Goal: Task Accomplishment & Management: Use online tool/utility

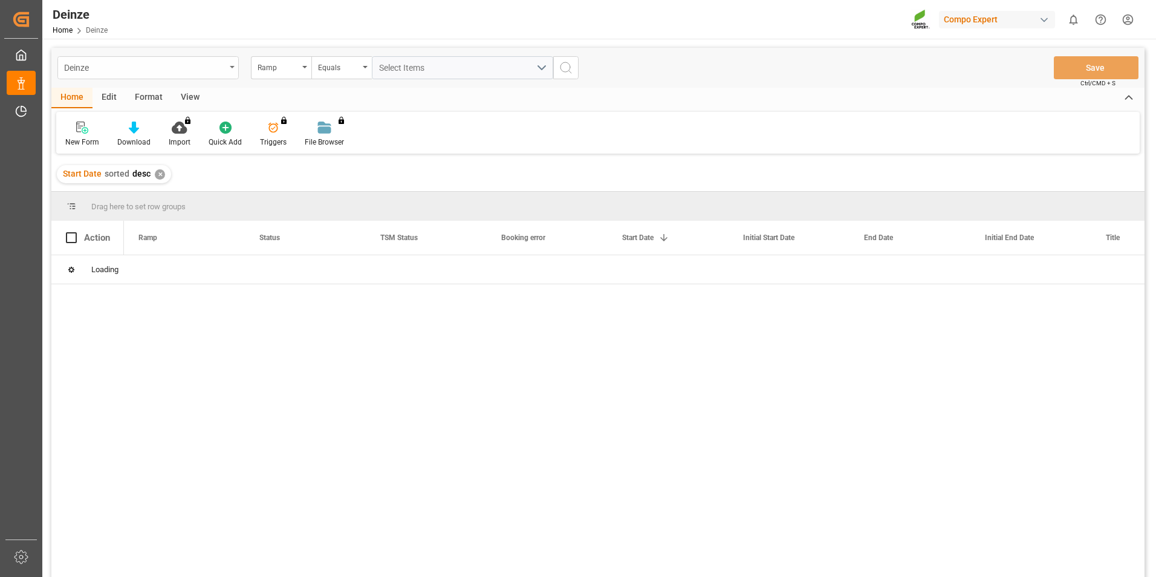
click at [154, 71] on div "Deinze" at bounding box center [144, 66] width 161 height 15
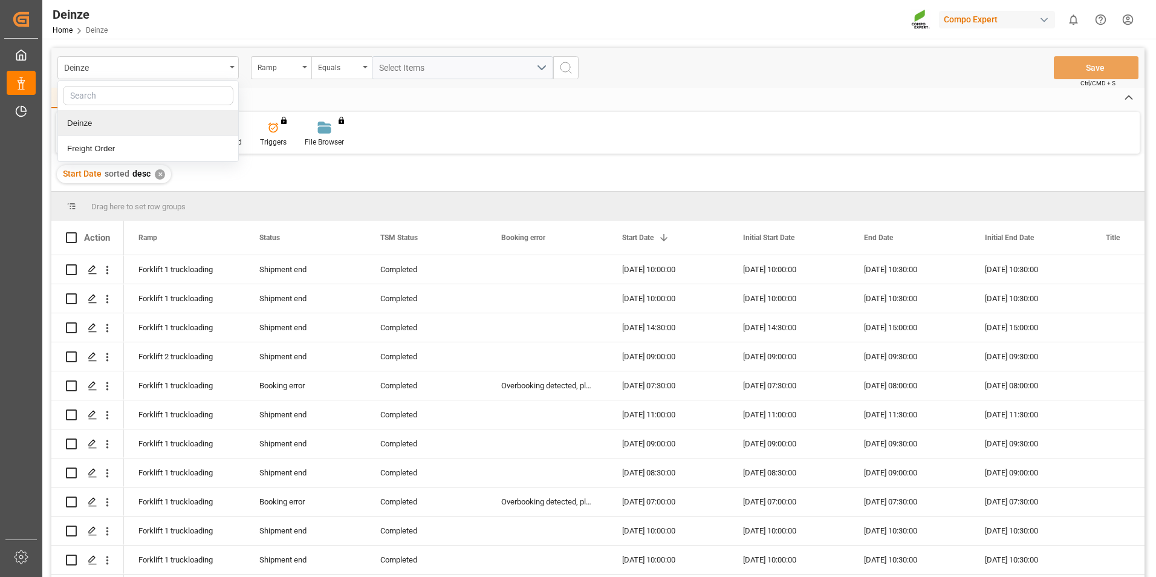
click at [124, 125] on div "Deinze" at bounding box center [148, 123] width 180 height 25
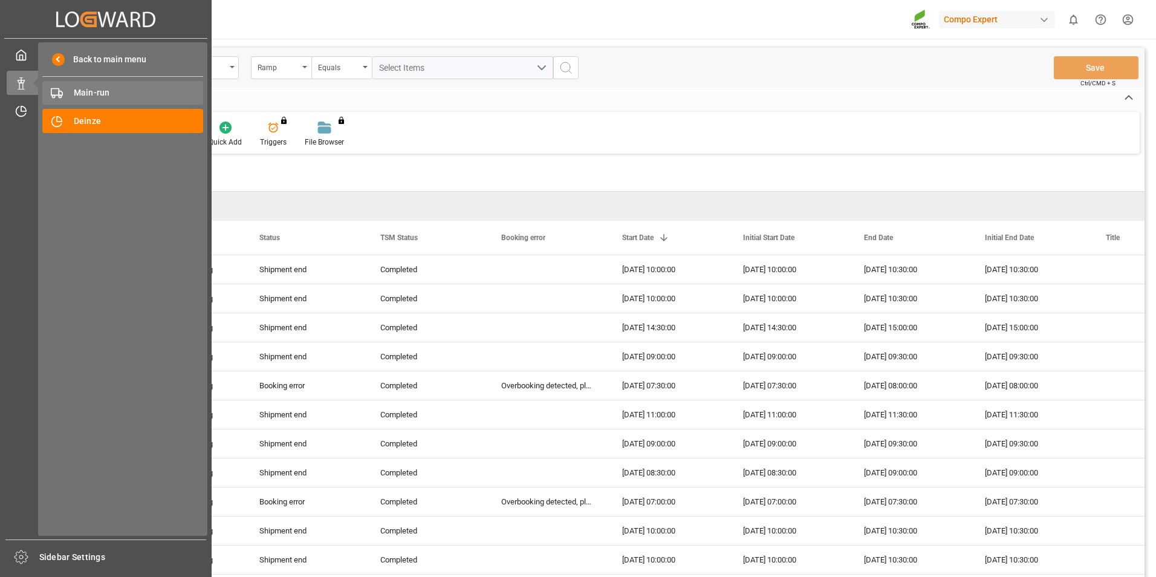
click at [105, 93] on span "Main-run" at bounding box center [139, 92] width 130 height 13
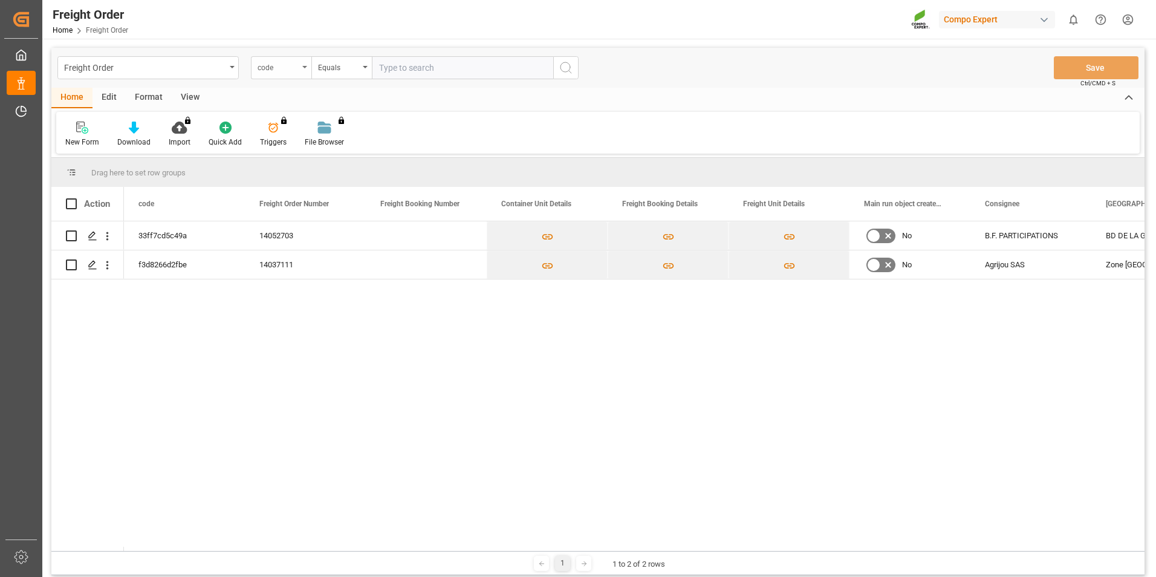
click at [281, 64] on div "code" at bounding box center [278, 66] width 41 height 14
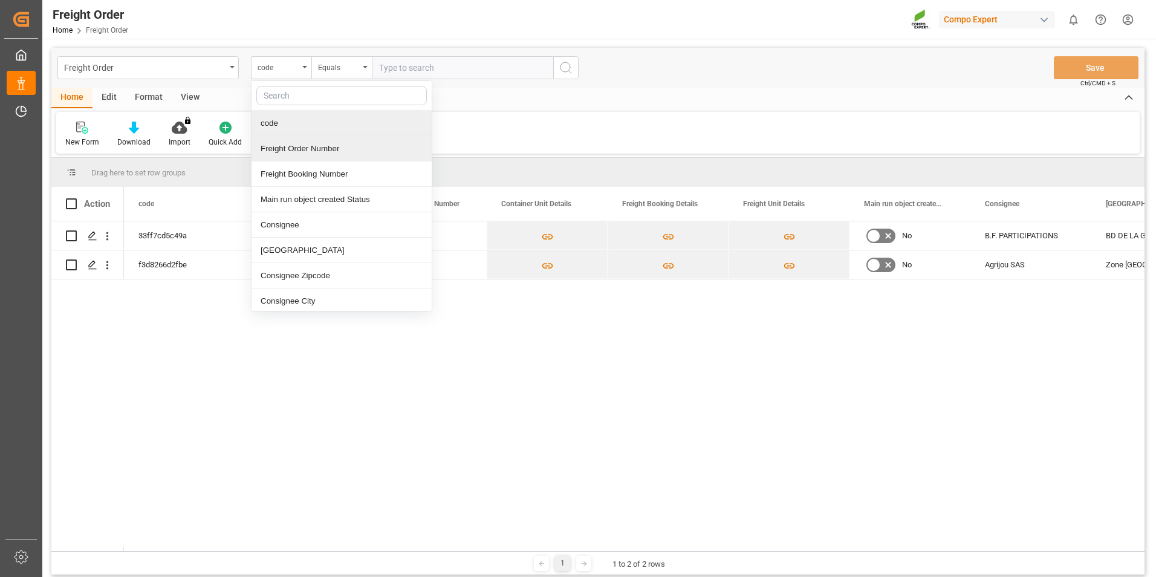
click at [210, 42] on div "Freight Order code code Freight Order Number Freight Booking Number Main run ob…" at bounding box center [597, 378] width 1111 height 678
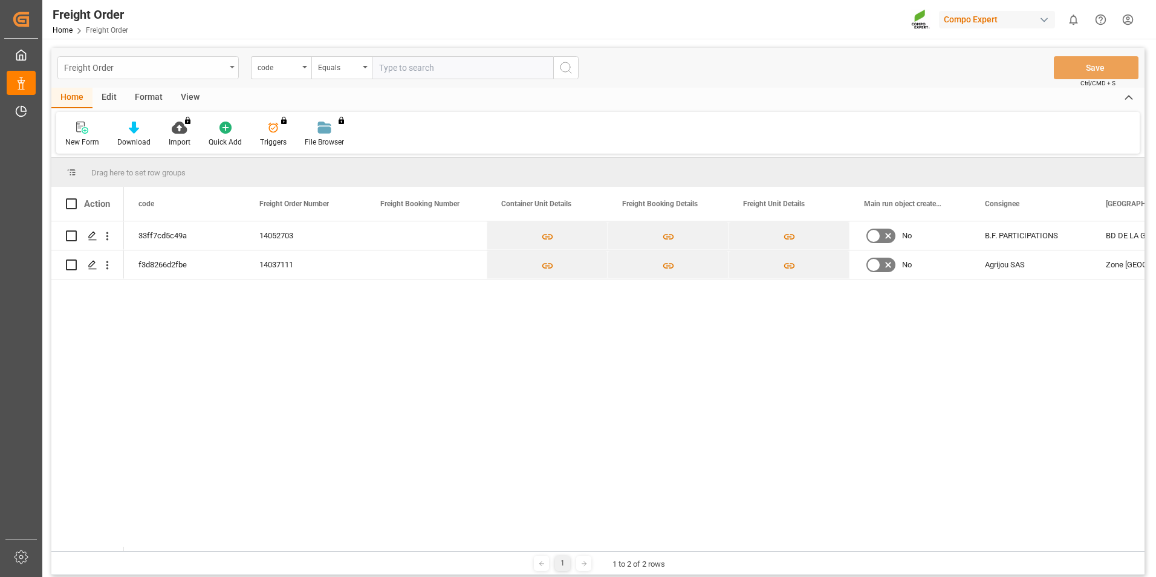
click at [198, 66] on div "Freight Order" at bounding box center [144, 66] width 161 height 15
click at [142, 129] on div "Deinze" at bounding box center [148, 123] width 180 height 25
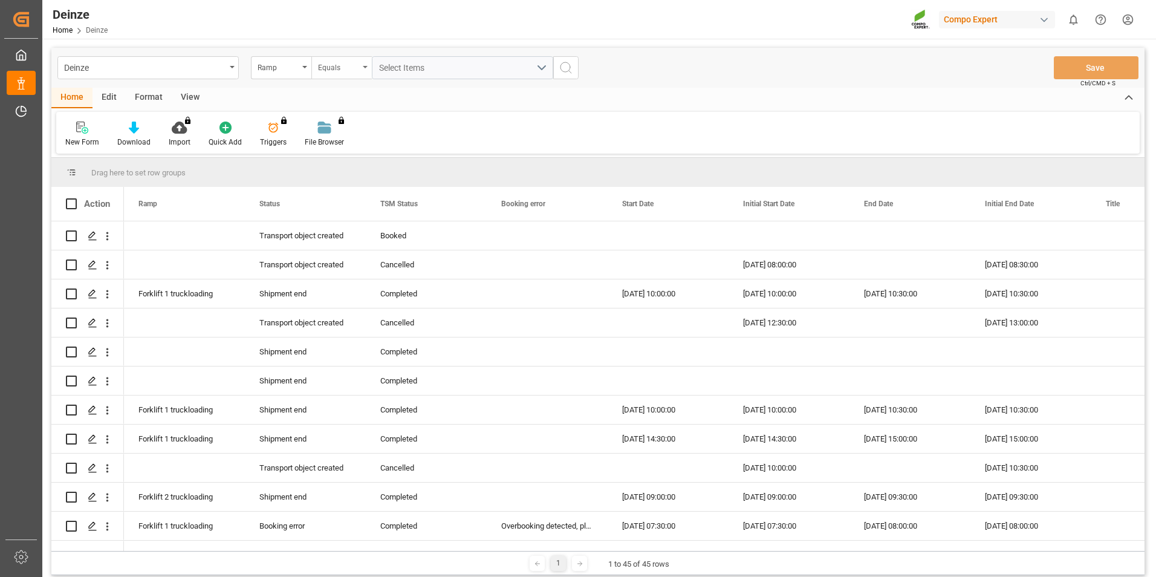
click at [336, 68] on div "Equals" at bounding box center [338, 66] width 41 height 14
click at [289, 71] on div "Ramp" at bounding box center [278, 66] width 41 height 14
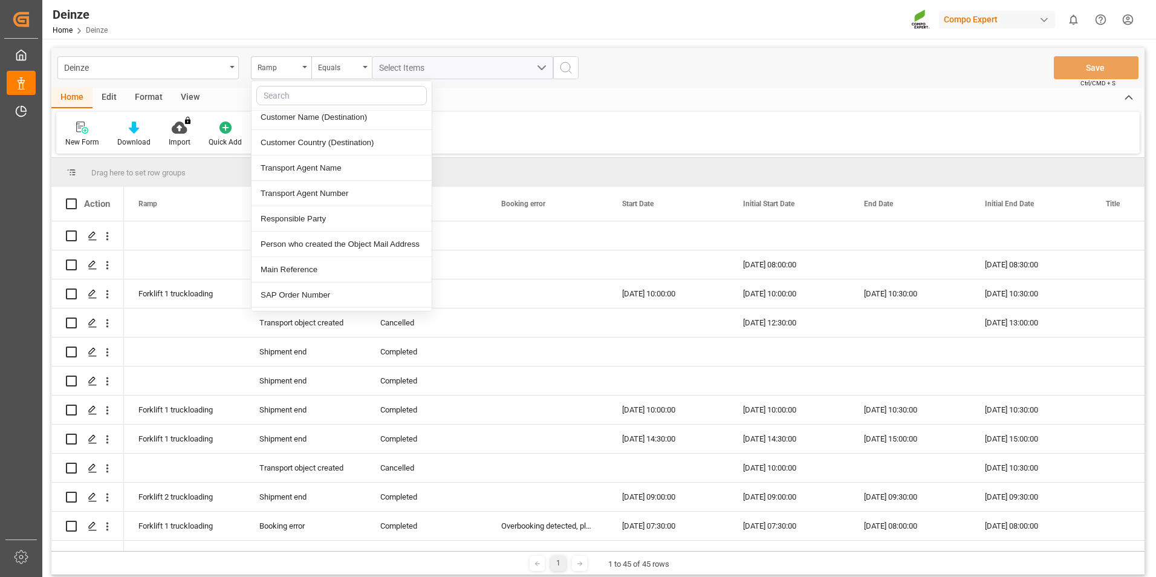
scroll to position [484, 0]
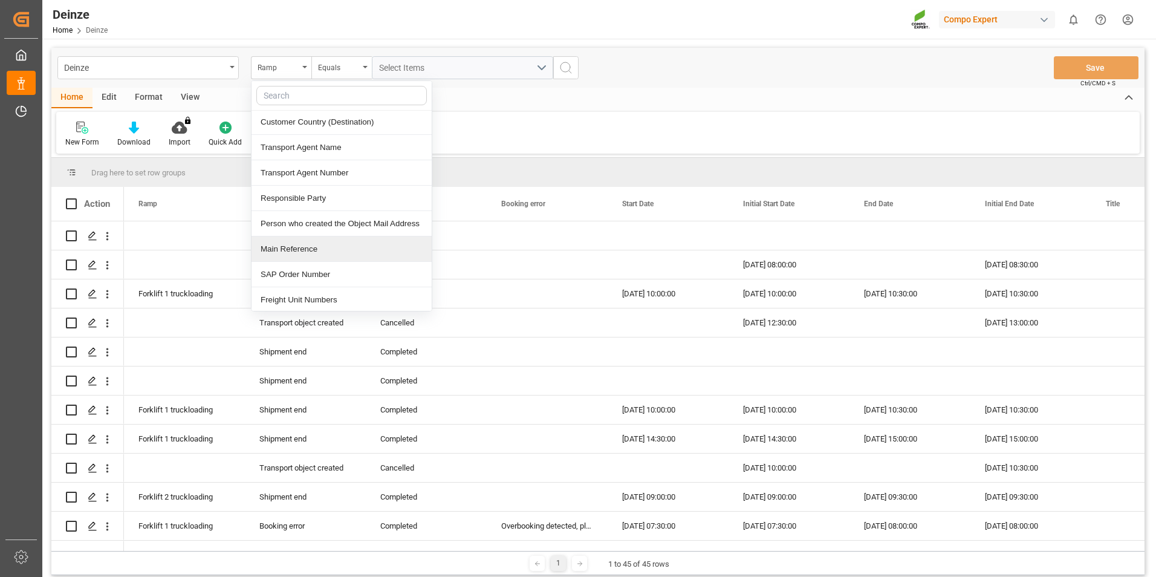
click at [328, 251] on div "Main Reference" at bounding box center [342, 248] width 180 height 25
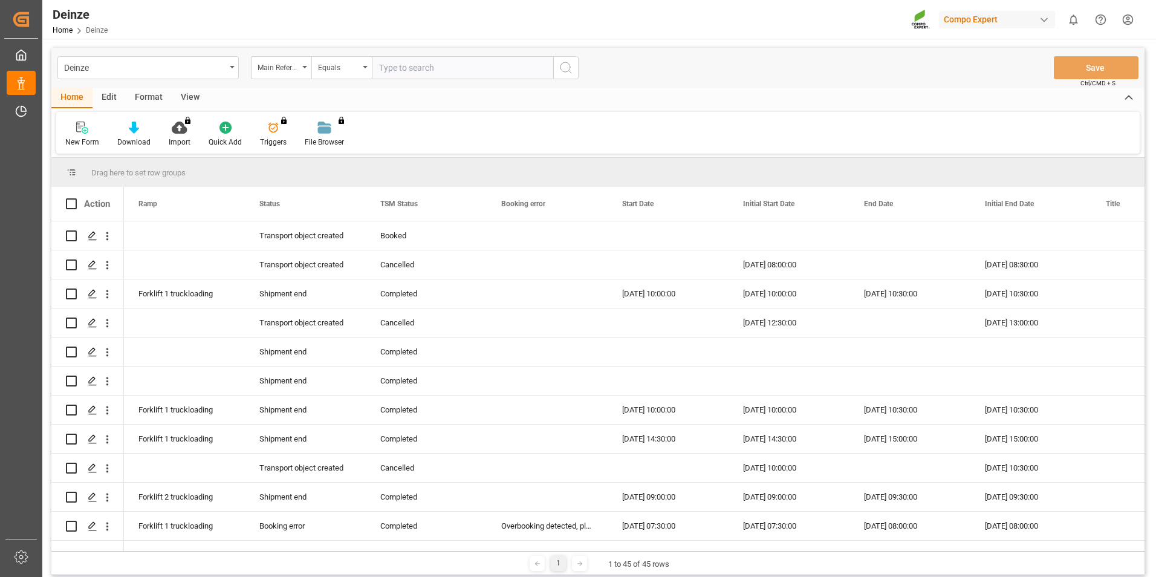
click at [410, 65] on input "text" at bounding box center [462, 67] width 181 height 23
type input "14052703"
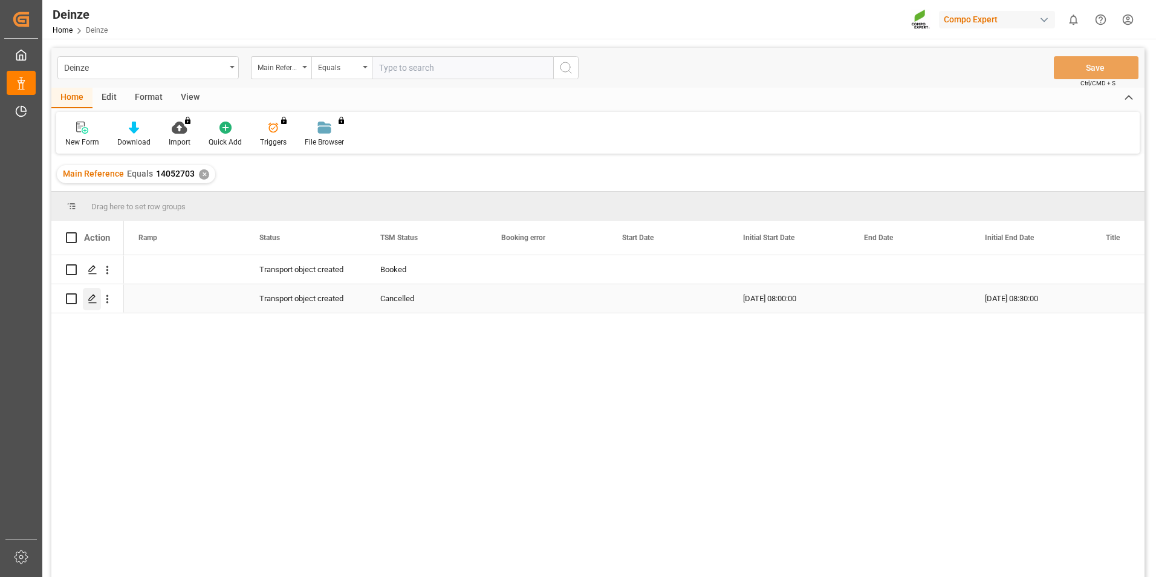
click at [93, 302] on icon "Press SPACE to select this row." at bounding box center [93, 299] width 10 height 10
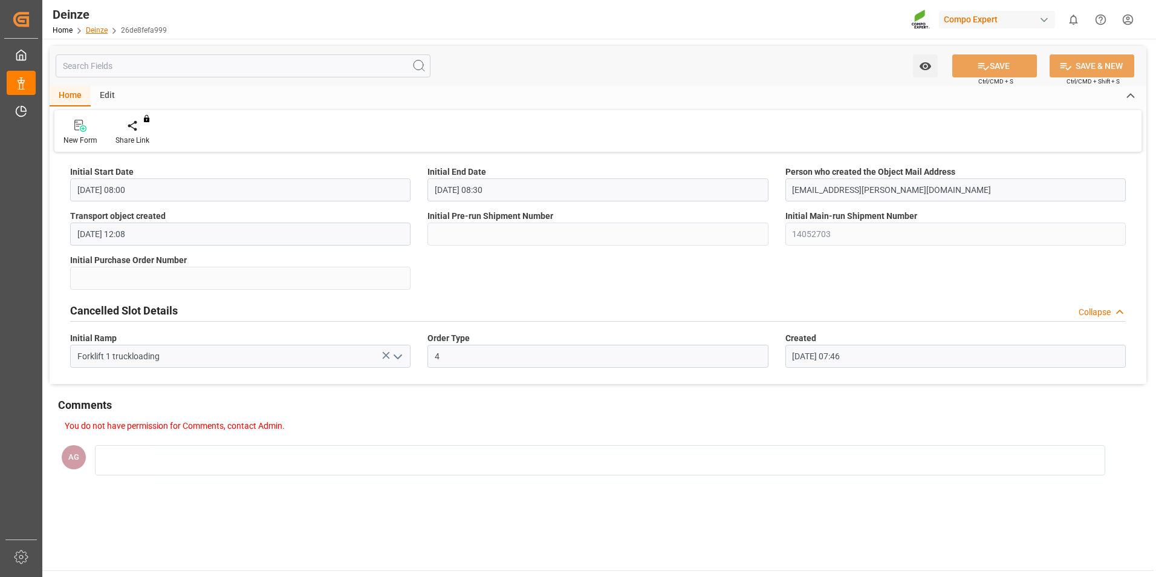
click at [92, 28] on link "Deinze" at bounding box center [97, 30] width 22 height 8
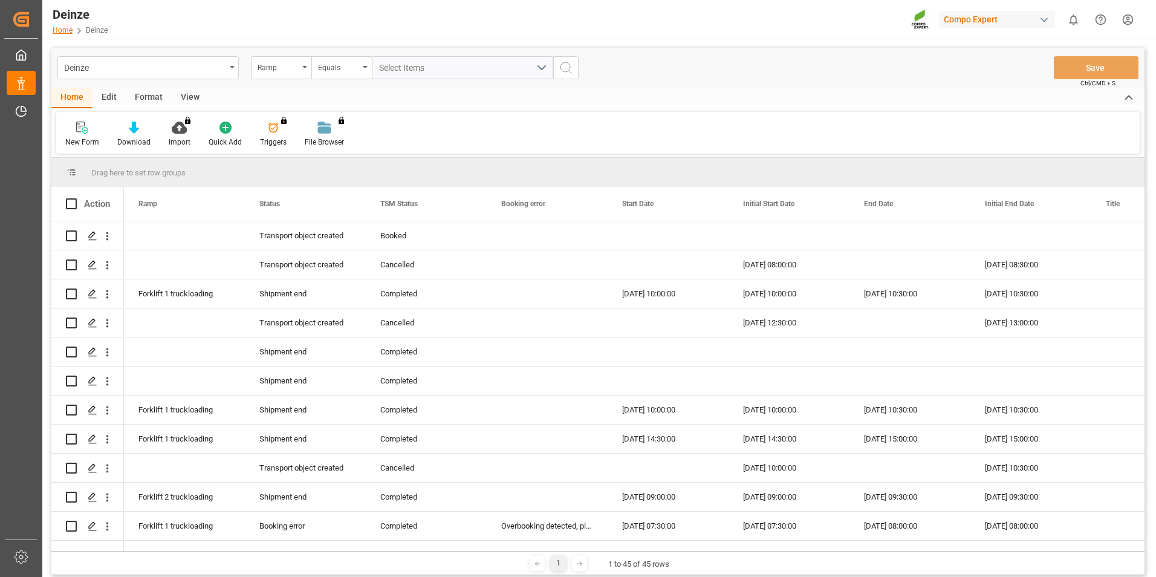
click at [59, 29] on link "Home" at bounding box center [63, 30] width 20 height 8
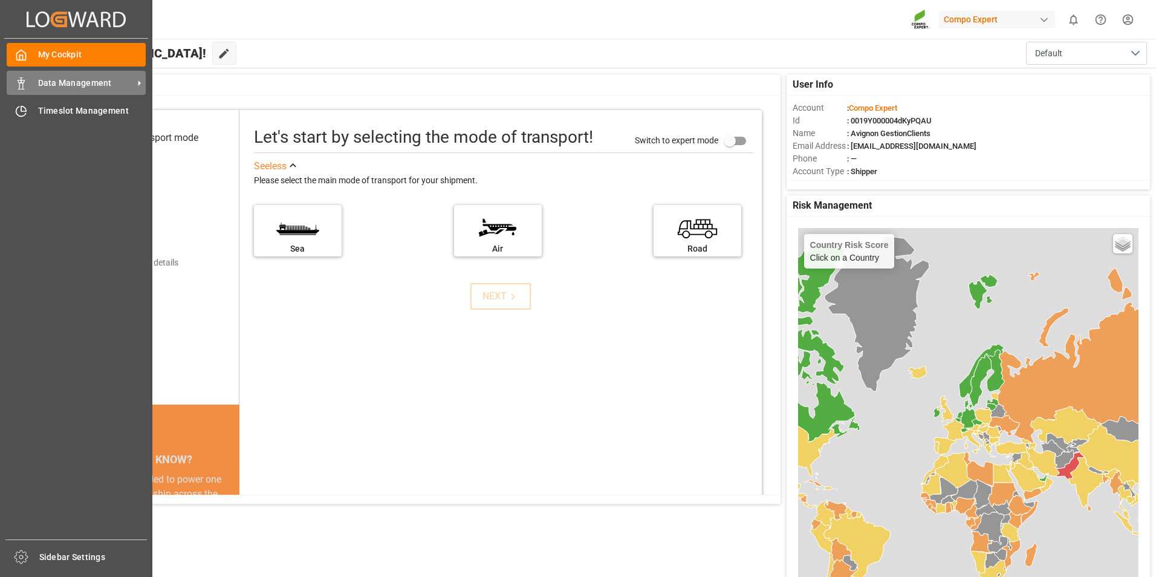
click at [47, 86] on span "Data Management" at bounding box center [86, 83] width 96 height 13
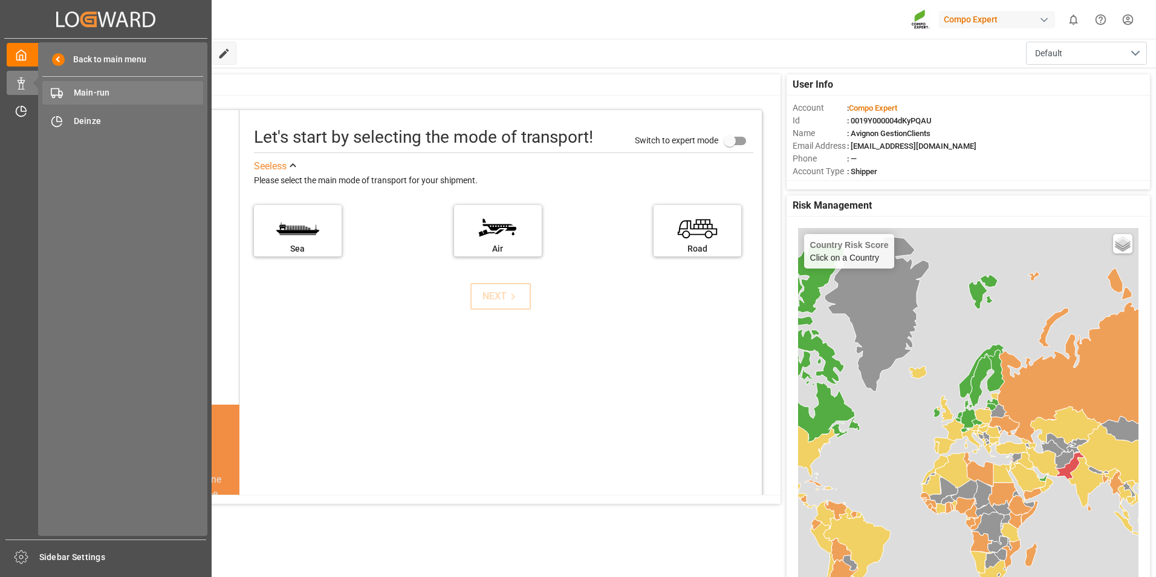
click at [111, 99] on span "Main-run" at bounding box center [139, 92] width 130 height 13
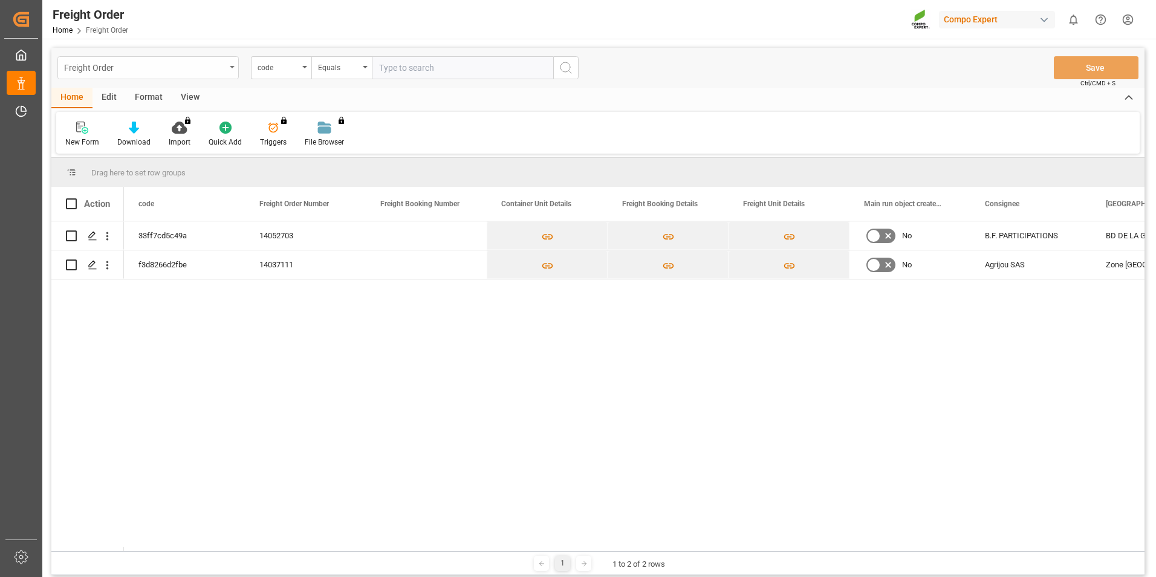
click at [151, 72] on div "Freight Order" at bounding box center [144, 66] width 161 height 15
click at [148, 120] on div "Deinze" at bounding box center [148, 123] width 180 height 25
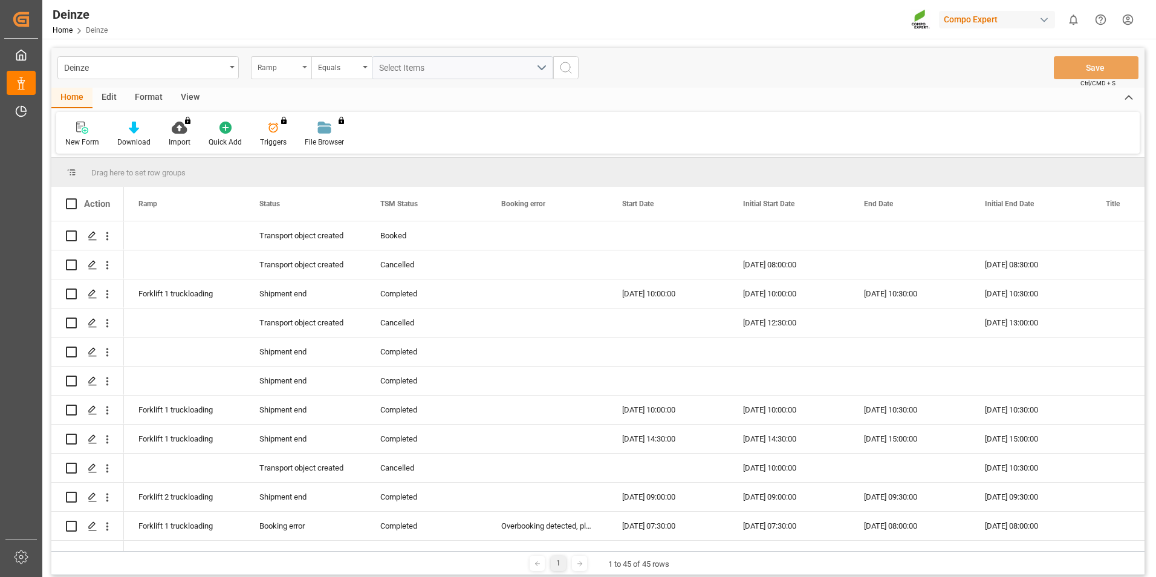
click at [279, 70] on div "Ramp" at bounding box center [278, 66] width 41 height 14
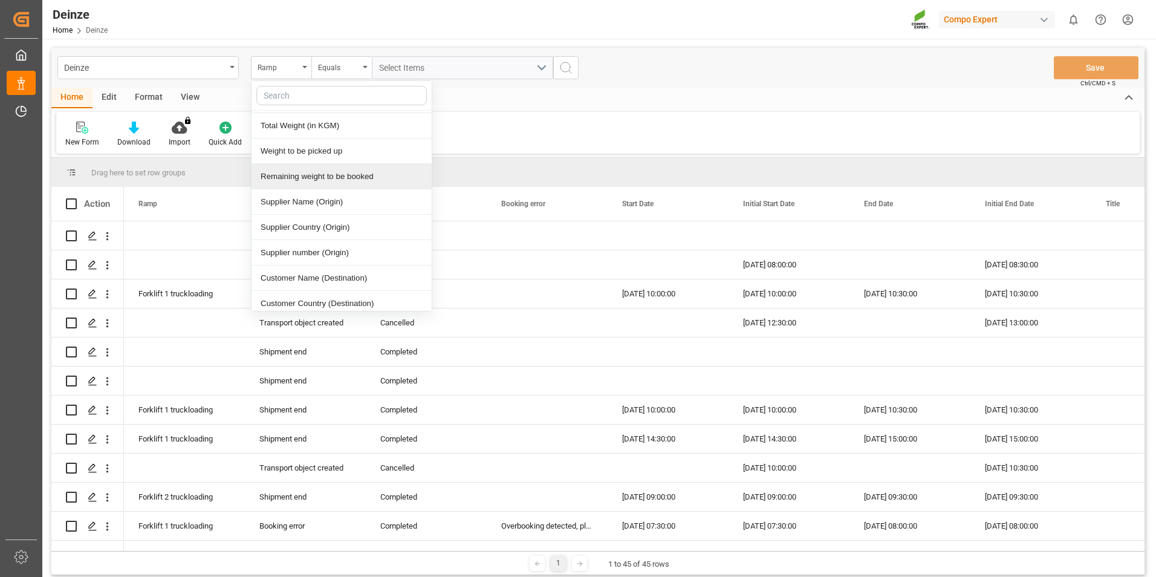
click at [587, 96] on div "Home Edit Format View" at bounding box center [597, 98] width 1093 height 21
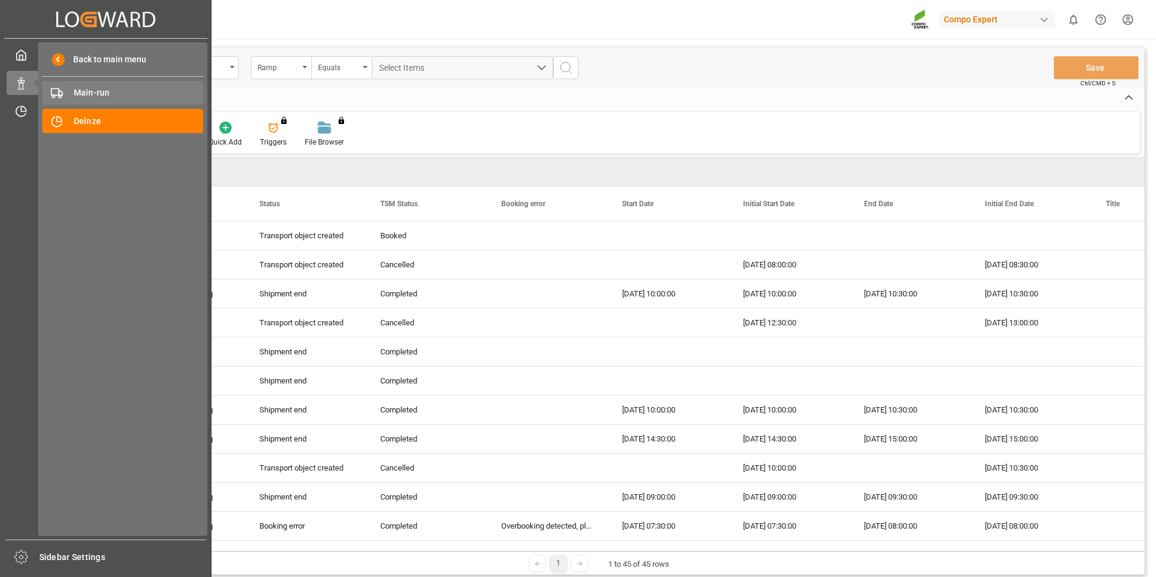
click at [96, 87] on span "Main-run" at bounding box center [139, 92] width 130 height 13
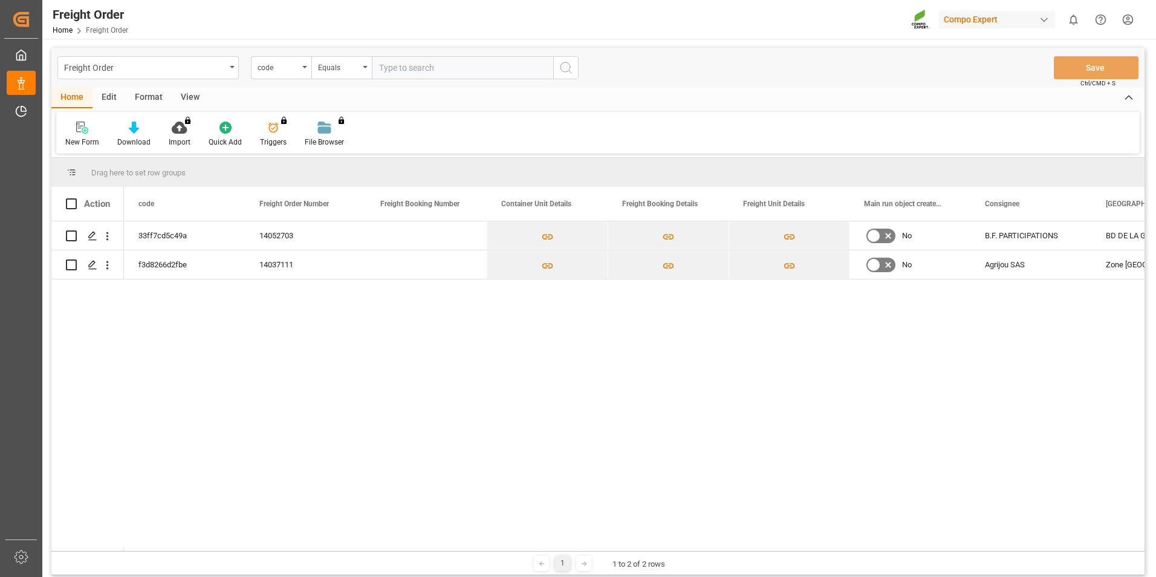
click at [264, 100] on div "Home Edit Format View" at bounding box center [597, 98] width 1093 height 21
click at [185, 65] on div "Freight Order" at bounding box center [144, 66] width 161 height 15
click at [144, 131] on div "Deinze" at bounding box center [148, 123] width 180 height 25
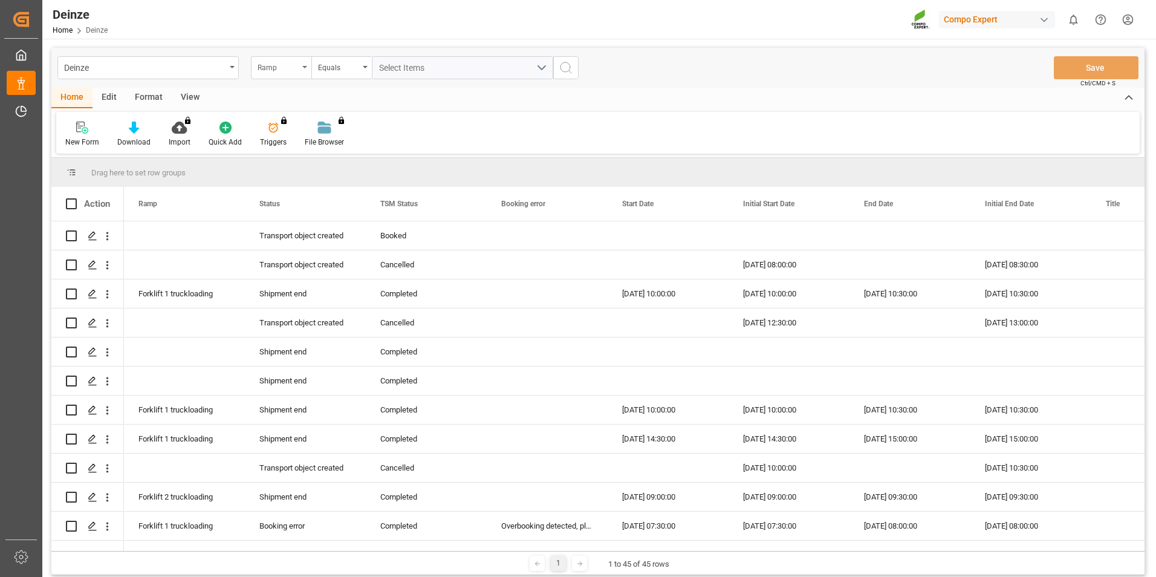
click at [285, 68] on div "Ramp" at bounding box center [278, 66] width 41 height 14
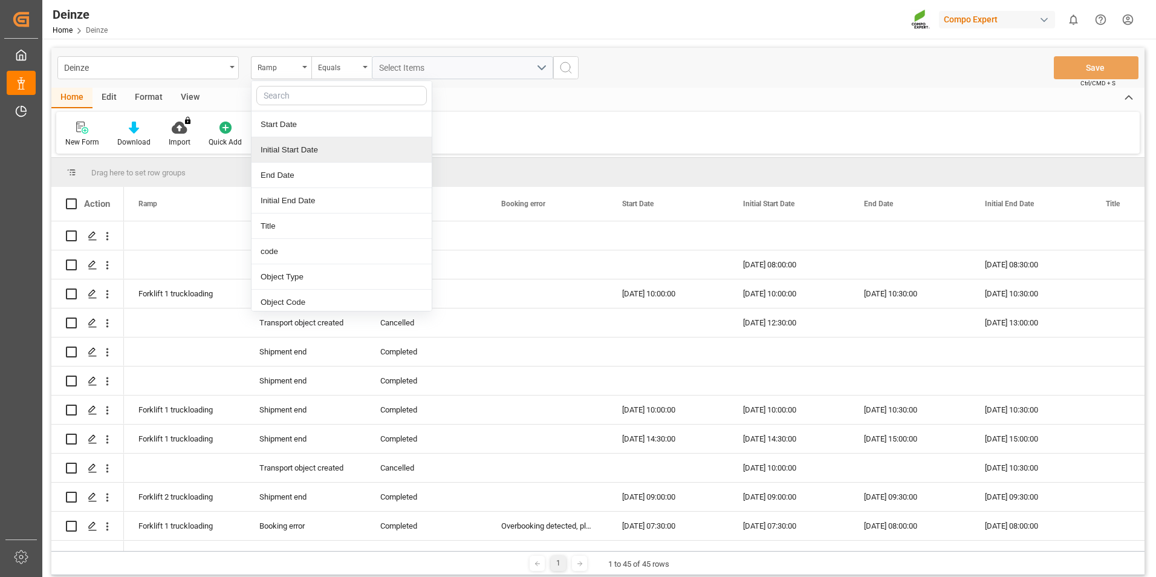
scroll to position [121, 0]
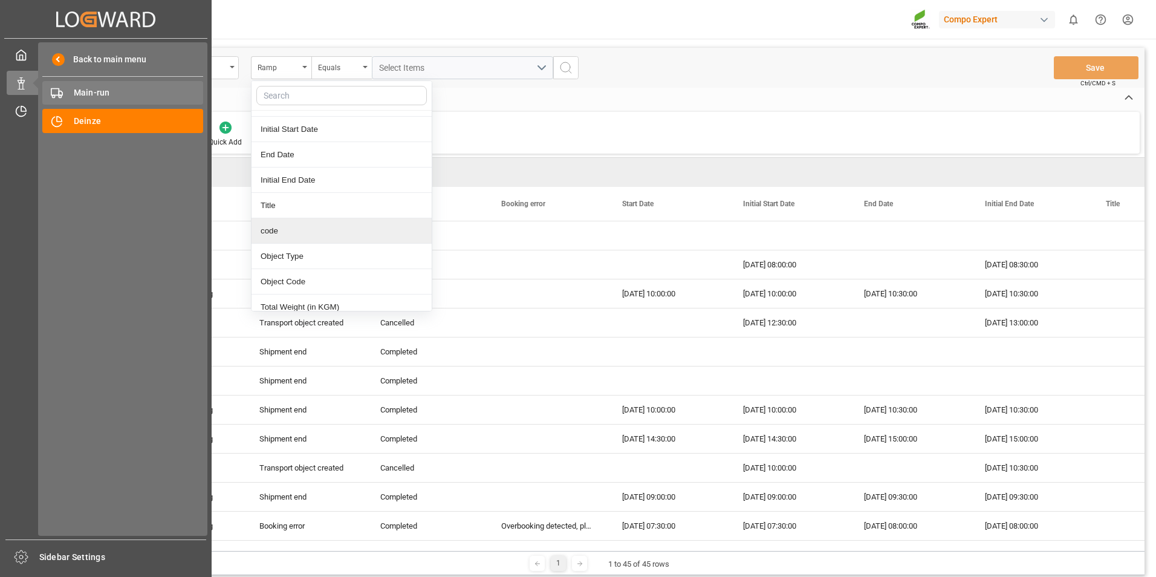
click at [79, 88] on span "Main-run" at bounding box center [139, 92] width 130 height 13
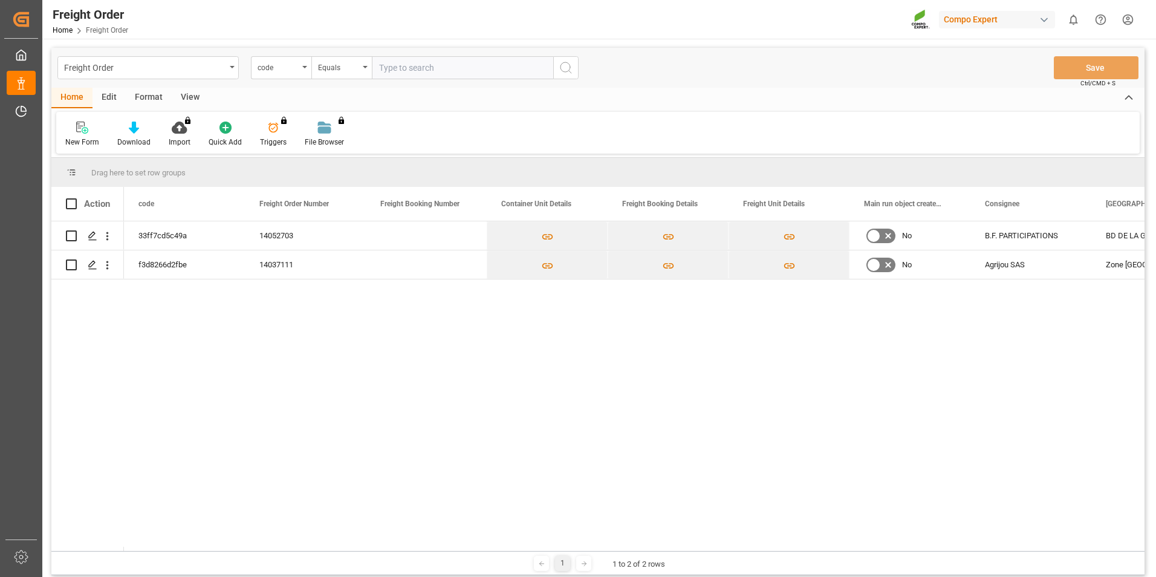
click at [261, 92] on div "Home Edit Format View" at bounding box center [597, 98] width 1093 height 21
click at [207, 68] on div "Freight Order" at bounding box center [144, 66] width 161 height 15
click at [171, 120] on div "Deinze" at bounding box center [148, 123] width 180 height 25
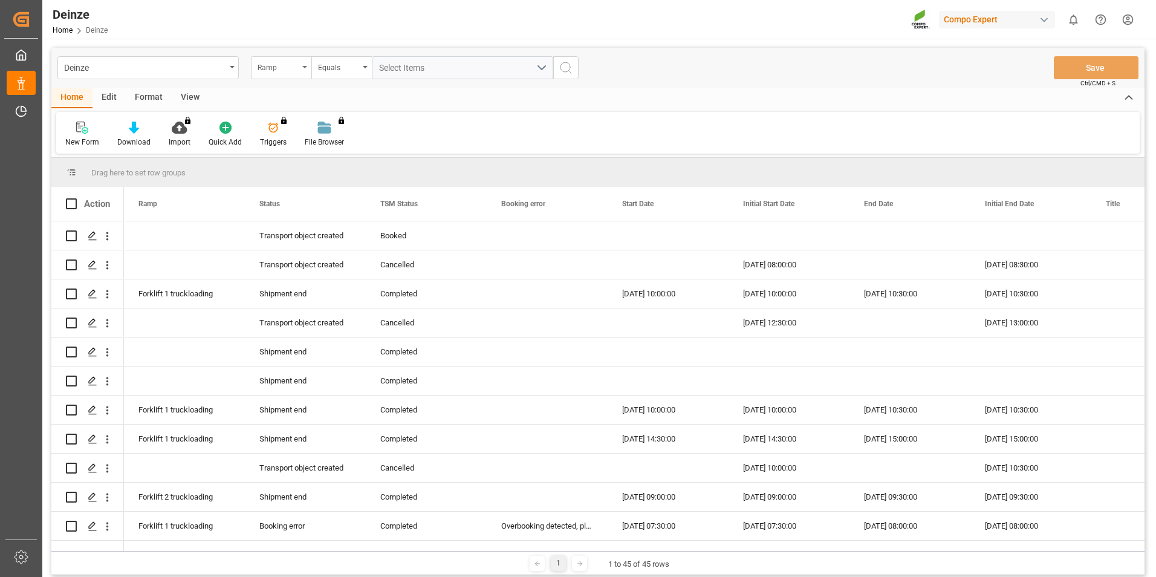
click at [273, 67] on div "Ramp" at bounding box center [278, 66] width 41 height 14
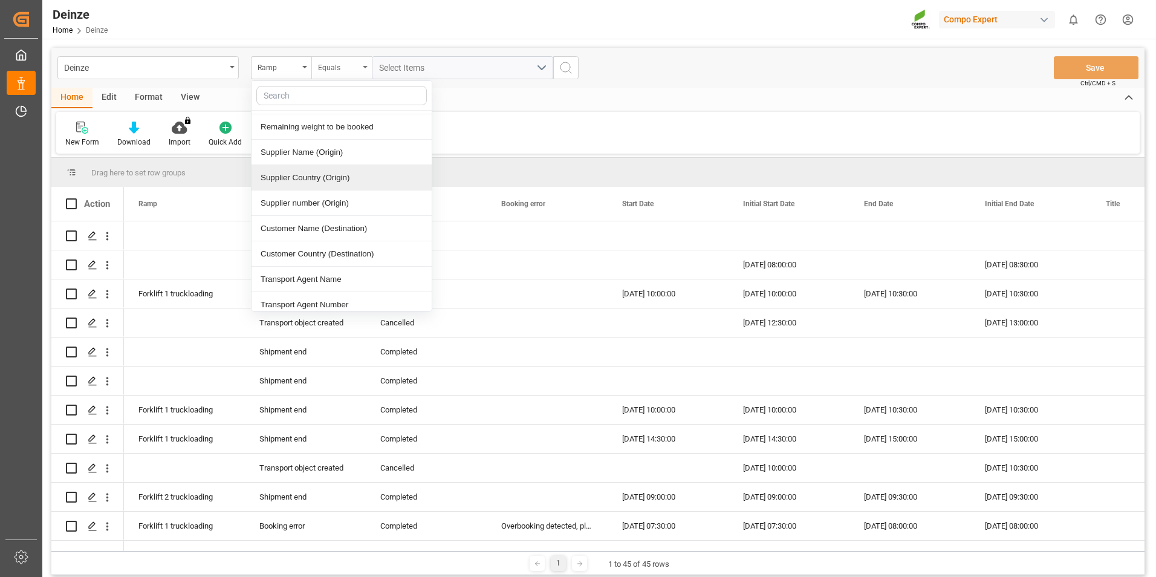
scroll to position [242, 0]
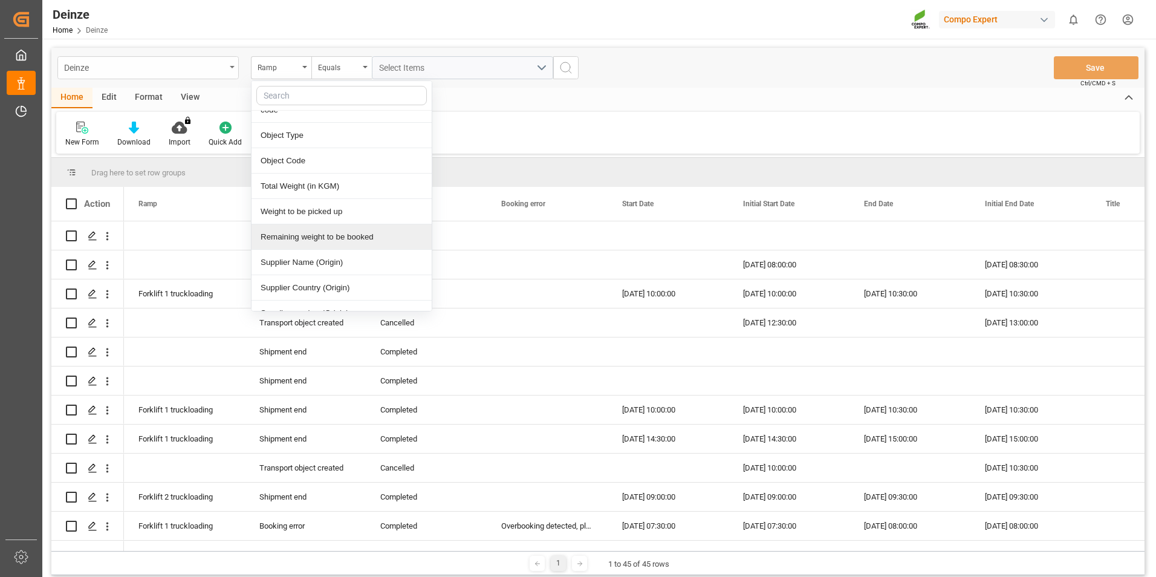
click at [165, 72] on div "Deinze" at bounding box center [144, 66] width 161 height 15
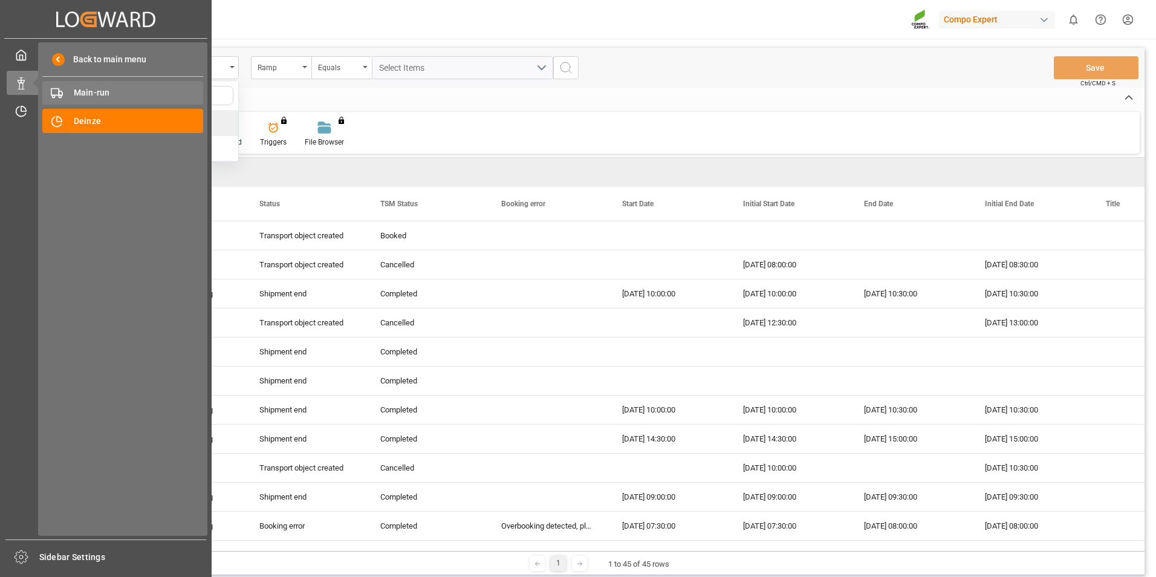
click at [92, 90] on span "Main-run" at bounding box center [139, 92] width 130 height 13
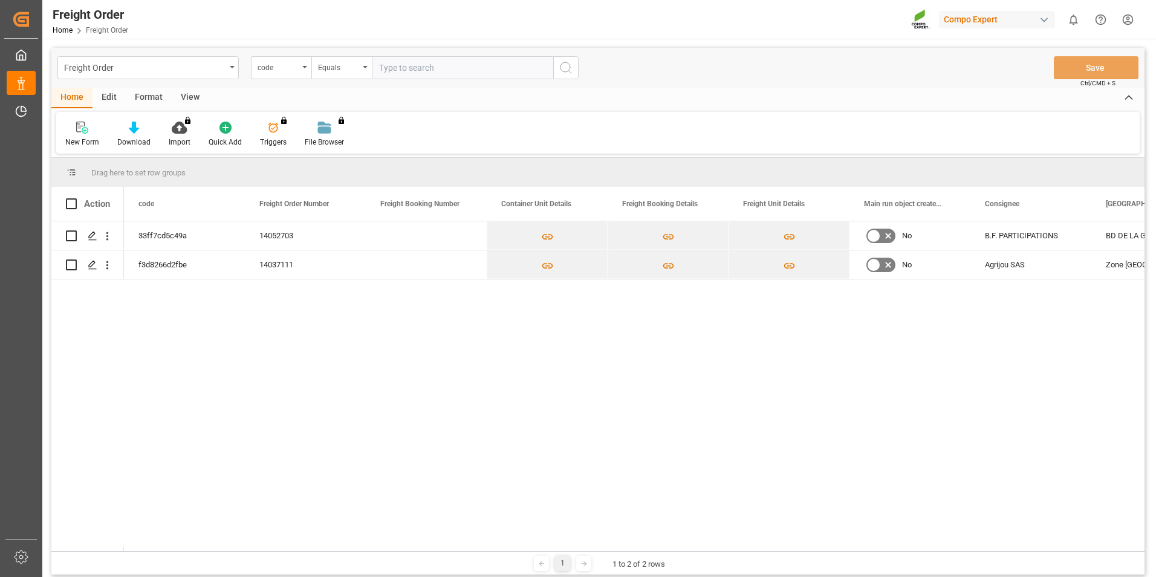
click at [255, 83] on div "Freight Order code Equals Save Ctrl/CMD + S" at bounding box center [597, 68] width 1093 height 40
click at [280, 68] on div "code" at bounding box center [278, 66] width 41 height 14
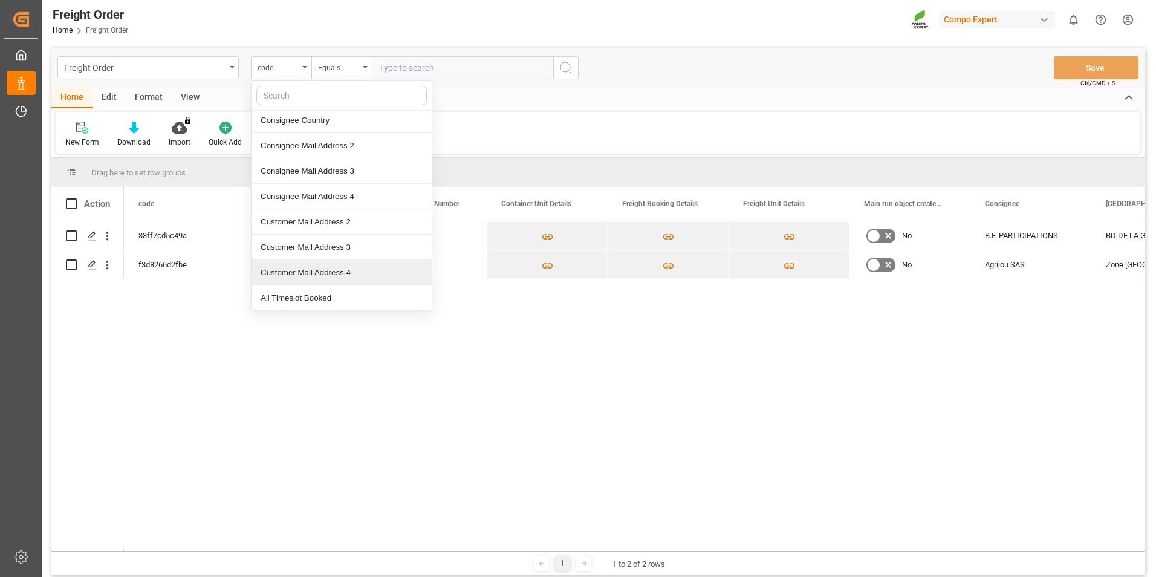
click at [354, 432] on div "33ff7cd5c49a 14052703 No B.F. PARTICIPATIONS BD DE LA GARE 66170 f3d8266d2fbe 1…" at bounding box center [634, 386] width 1021 height 330
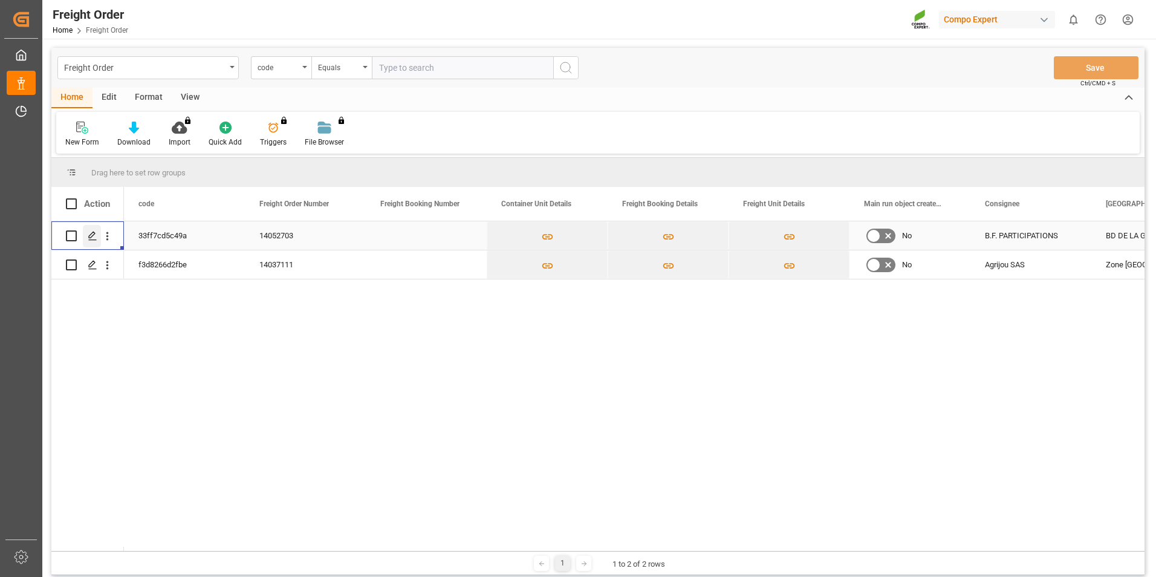
click at [91, 234] on polygon "Press SPACE to select this row." at bounding box center [92, 235] width 6 height 6
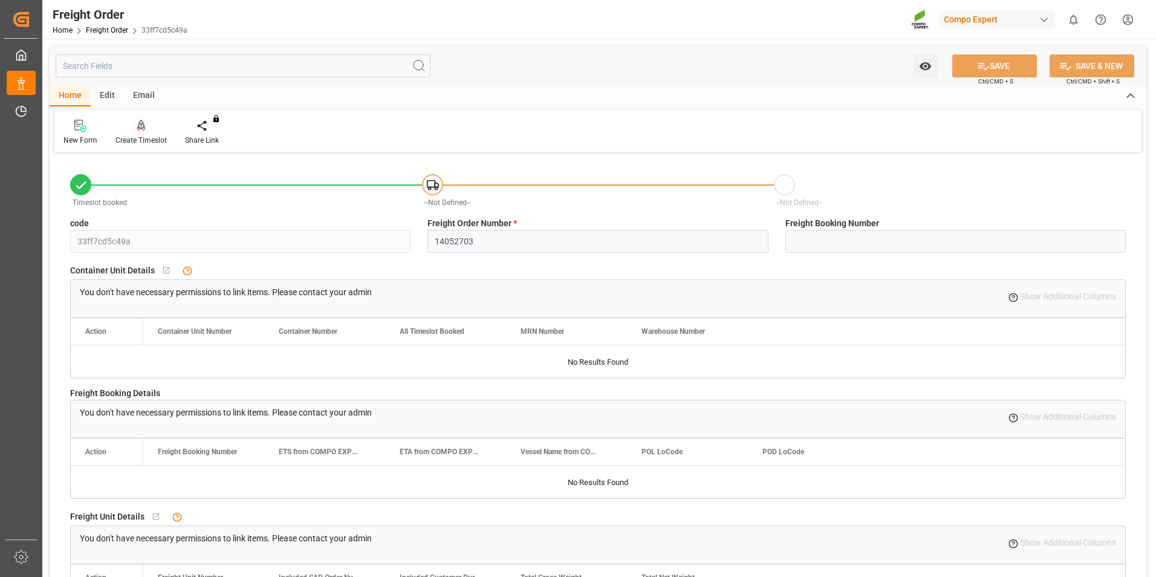
click at [140, 138] on div "Create Timeslot" at bounding box center [140, 140] width 51 height 11
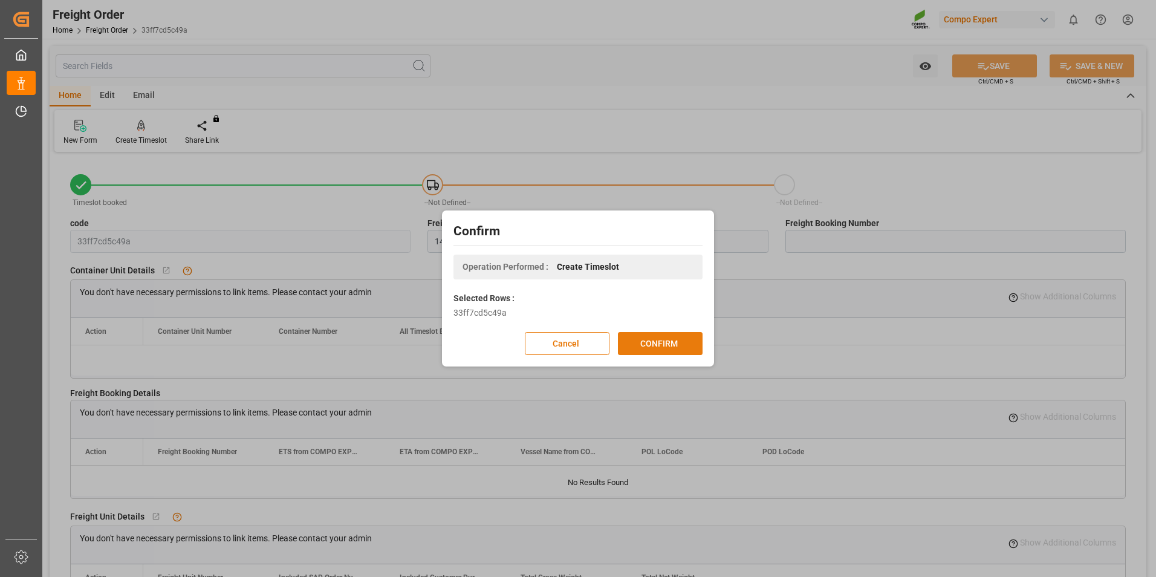
click at [677, 343] on button "CONFIRM" at bounding box center [660, 343] width 85 height 23
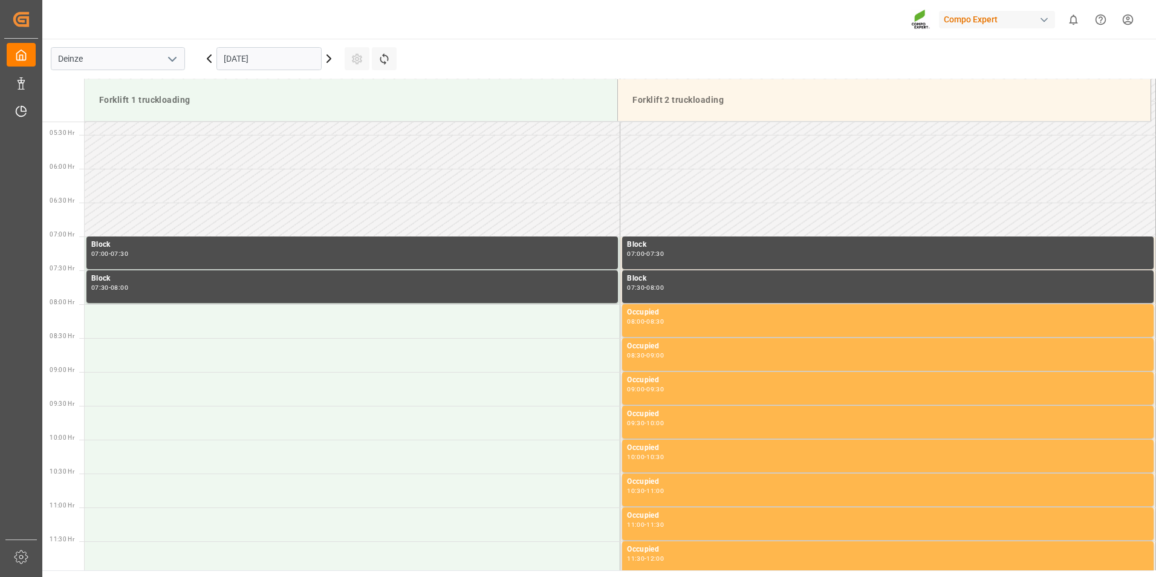
scroll to position [602, 0]
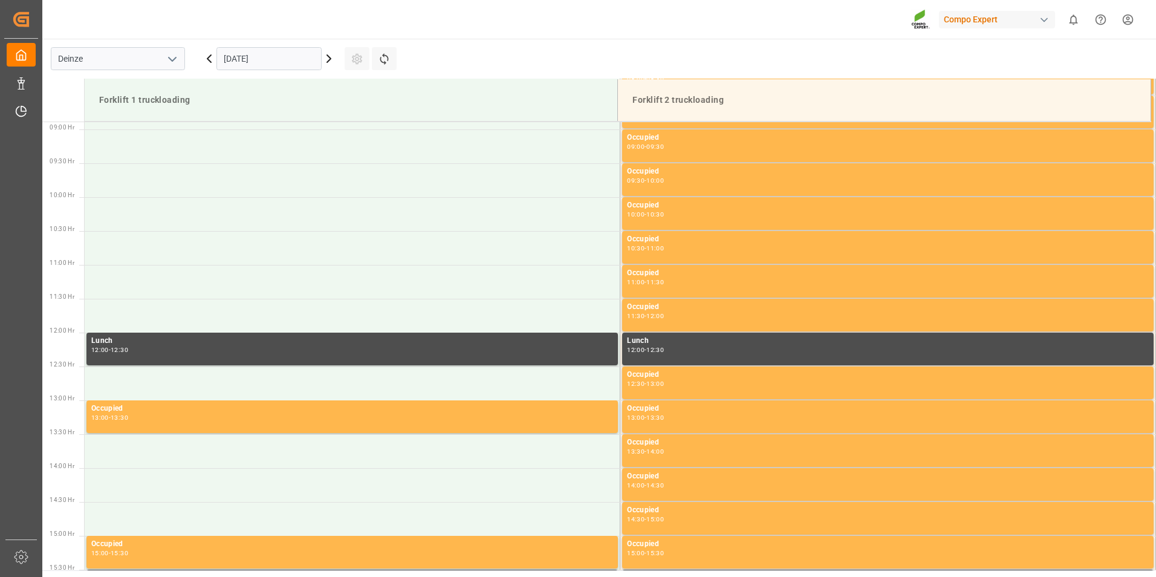
click at [301, 61] on input "24.09.2025" at bounding box center [268, 58] width 105 height 23
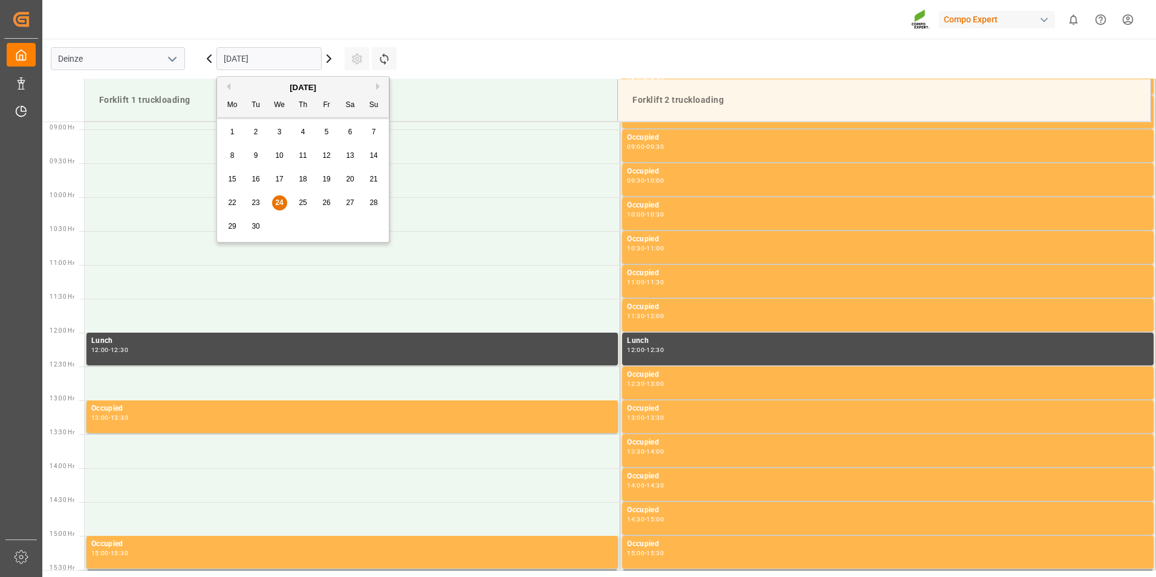
click at [374, 87] on div "September 2025" at bounding box center [303, 88] width 172 height 12
click at [380, 86] on button "Next Month" at bounding box center [379, 86] width 7 height 7
click at [232, 153] on span "6" at bounding box center [232, 155] width 4 height 8
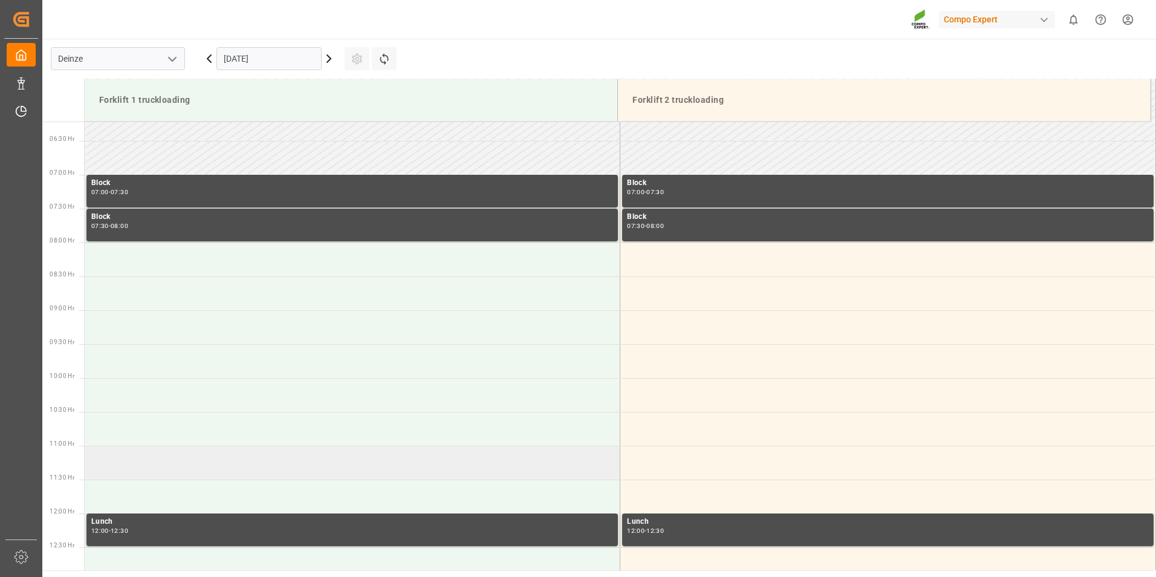
scroll to position [420, 0]
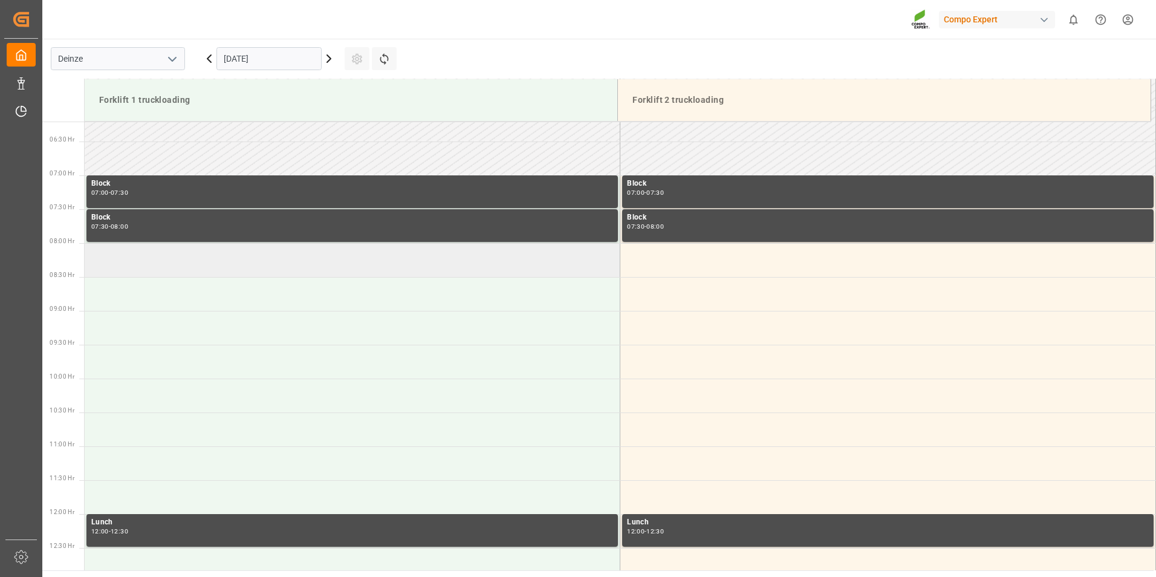
click at [195, 268] on td at bounding box center [353, 260] width 536 height 34
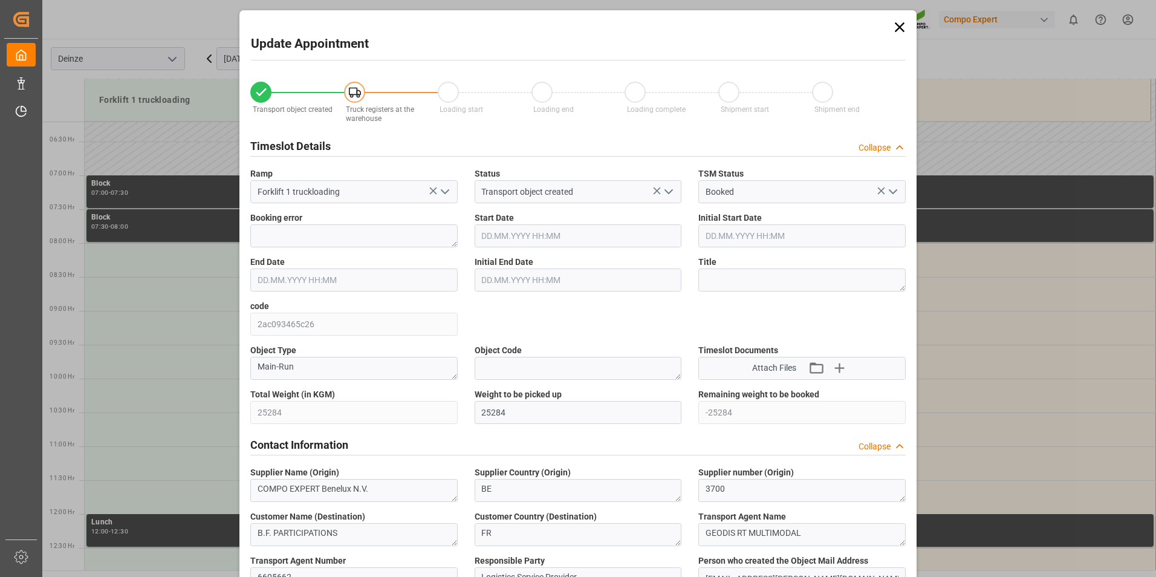
type input "06.10.2025 08:00"
type input "06.10.2025 08:30"
type input "[DATE] 12:08"
type input "24.09.2025 08:22"
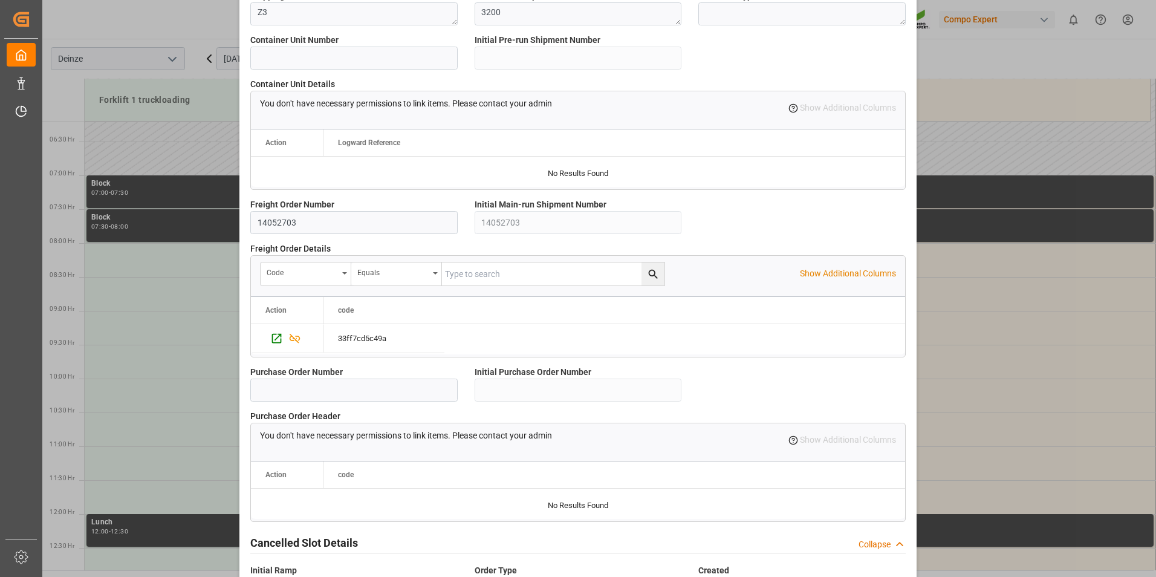
scroll to position [1015, 0]
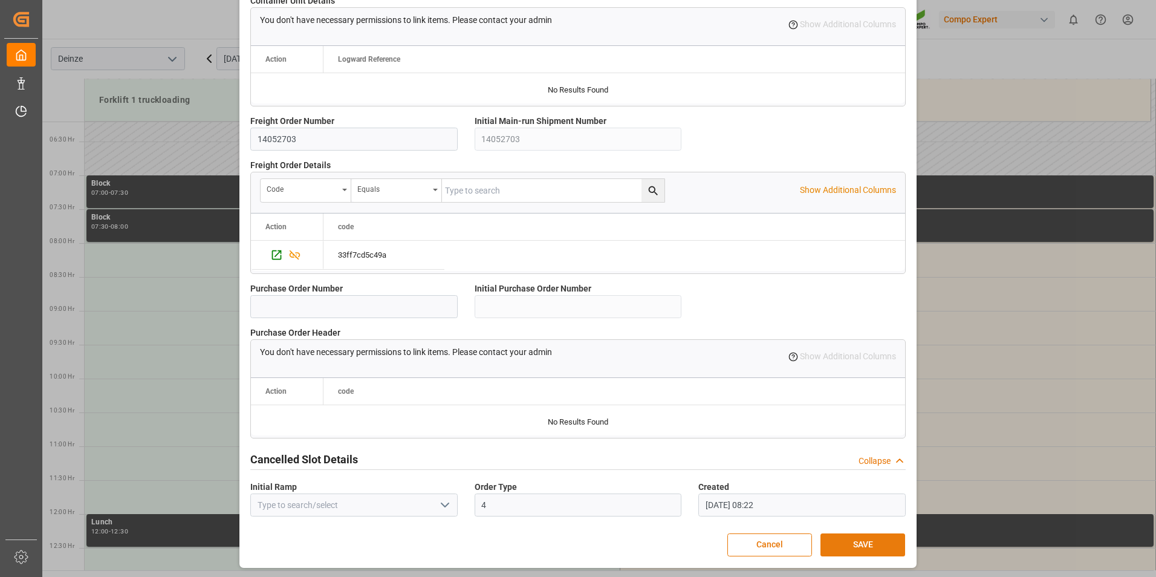
click at [864, 544] on button "SAVE" at bounding box center [863, 544] width 85 height 23
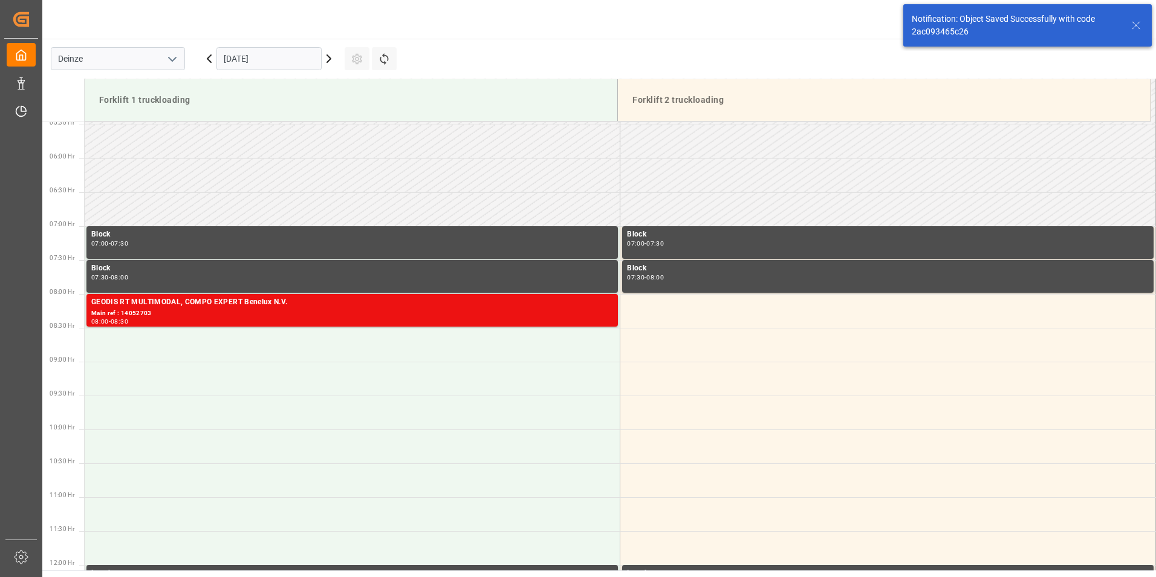
scroll to position [466, 0]
